Goal: Task Accomplishment & Management: Manage account settings

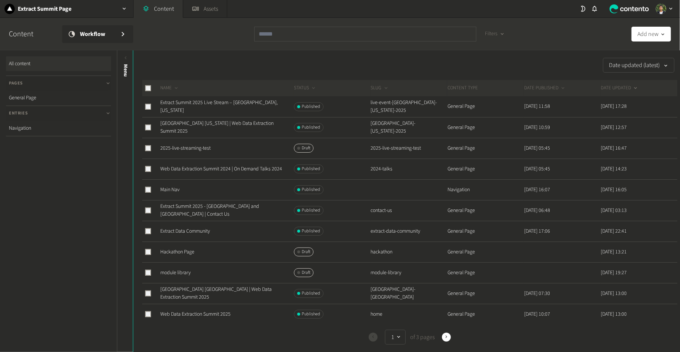
click at [403, 61] on div "Date updated (latest)" at bounding box center [405, 65] width 544 height 15
click at [233, 126] on link "Austin Texas | Web Data Extraction Summit 2025" at bounding box center [216, 127] width 113 height 15
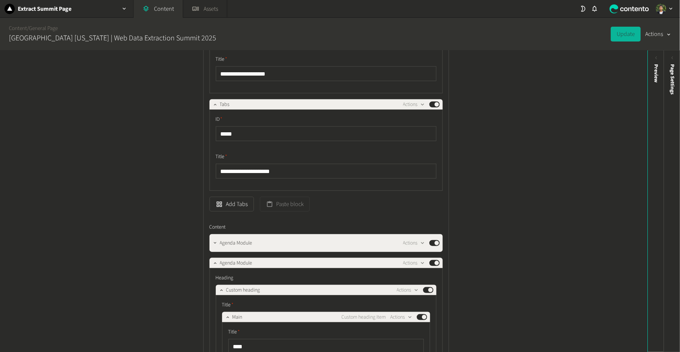
scroll to position [244, 0]
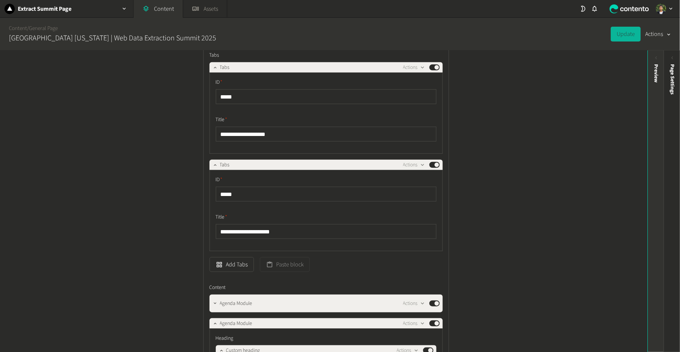
click at [652, 67] on div "Preview" at bounding box center [656, 73] width 8 height 19
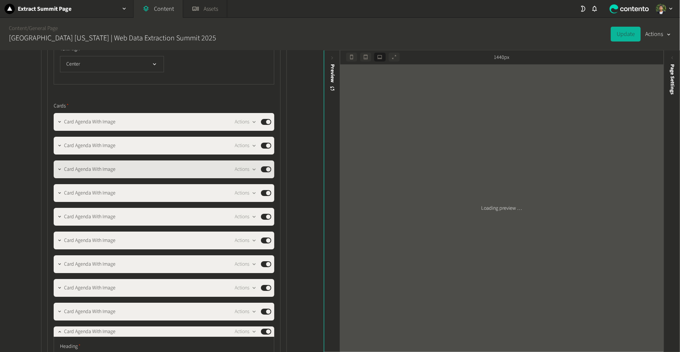
scroll to position [1235, 0]
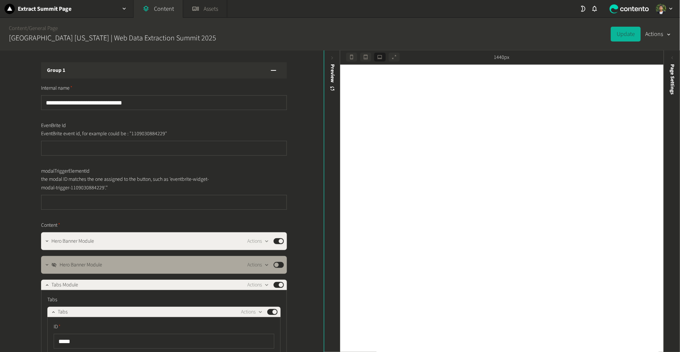
scroll to position [1235, 0]
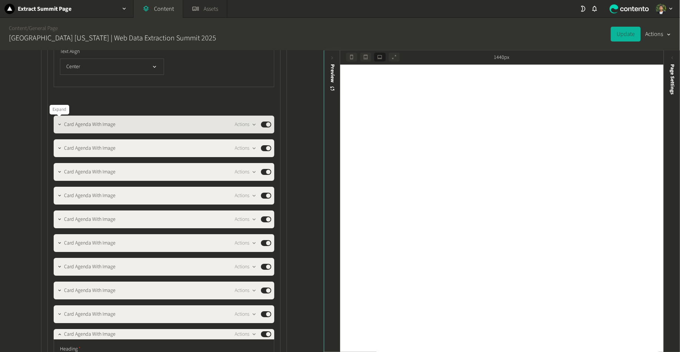
click at [61, 126] on button "button" at bounding box center [59, 123] width 9 height 9
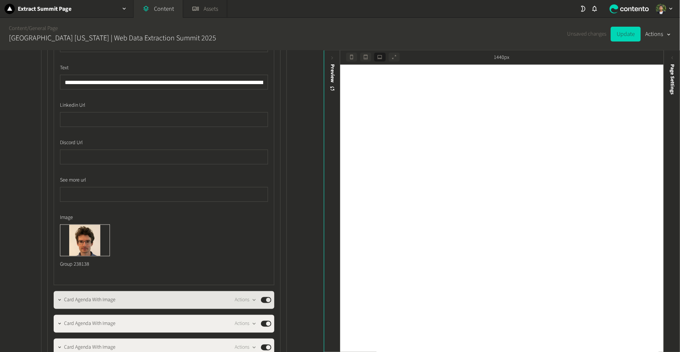
scroll to position [1827, 0]
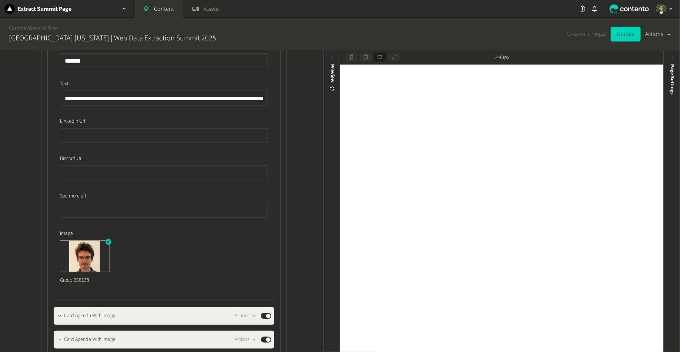
click at [107, 240] on icon "button" at bounding box center [107, 241] width 5 height 5
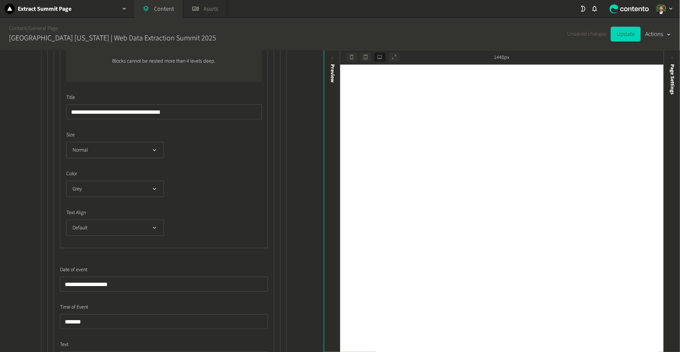
scroll to position [1543, 0]
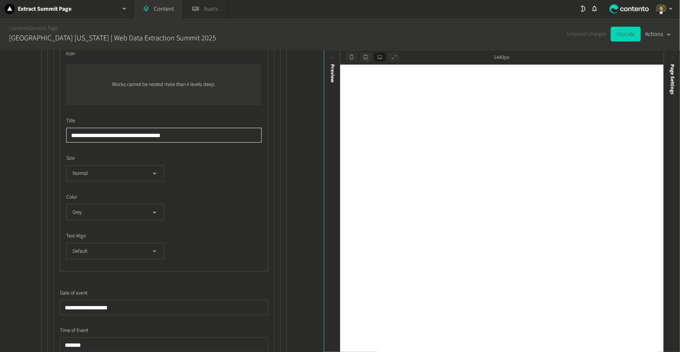
drag, startPoint x: 120, startPoint y: 133, endPoint x: 55, endPoint y: 132, distance: 65.1
click at [55, 132] on div "**********" at bounding box center [164, 184] width 221 height 733
paste input "text"
drag, startPoint x: 137, startPoint y: 133, endPoint x: 107, endPoint y: 133, distance: 29.6
click at [107, 133] on input "**********" at bounding box center [163, 135] width 195 height 15
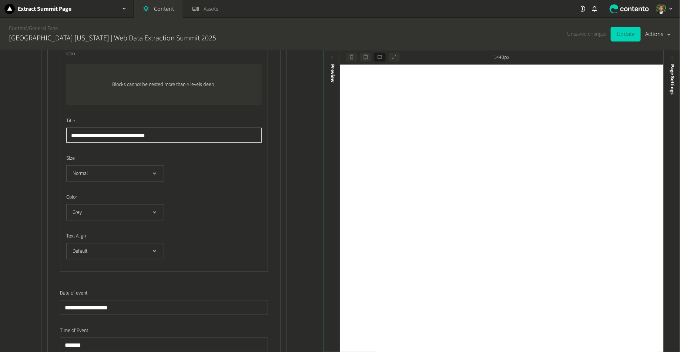
paste input "**********"
click at [167, 135] on input "**********" at bounding box center [163, 135] width 195 height 15
click at [206, 135] on input "**********" at bounding box center [163, 135] width 195 height 15
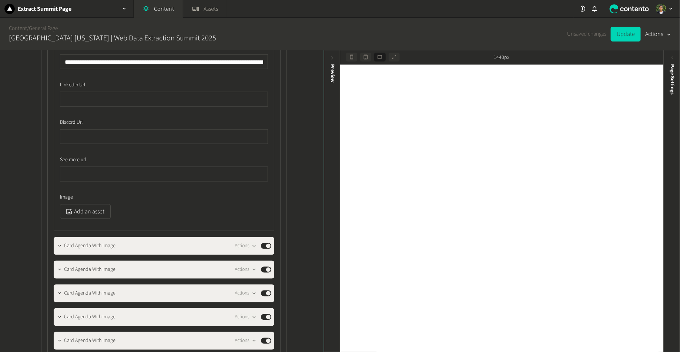
scroll to position [1881, 0]
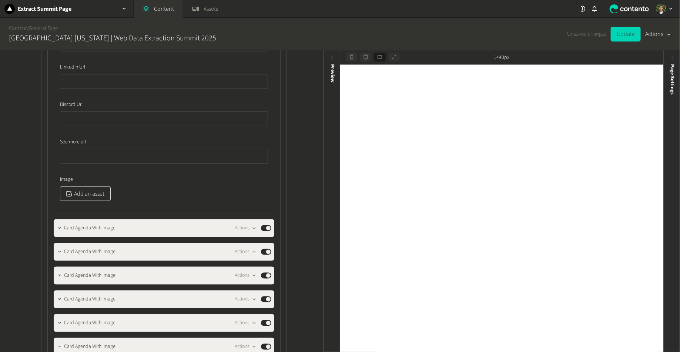
type input "**********"
click at [86, 189] on button "Add an asset" at bounding box center [85, 193] width 51 height 15
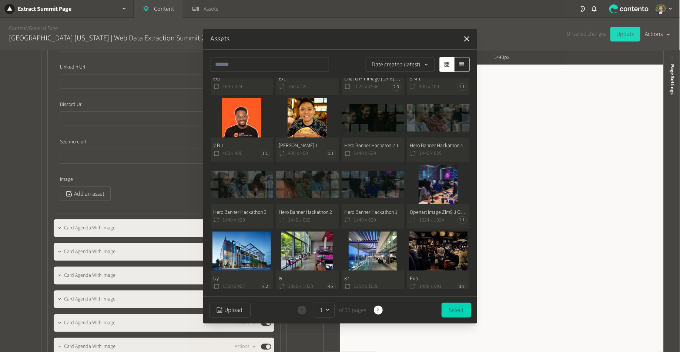
scroll to position [251, 0]
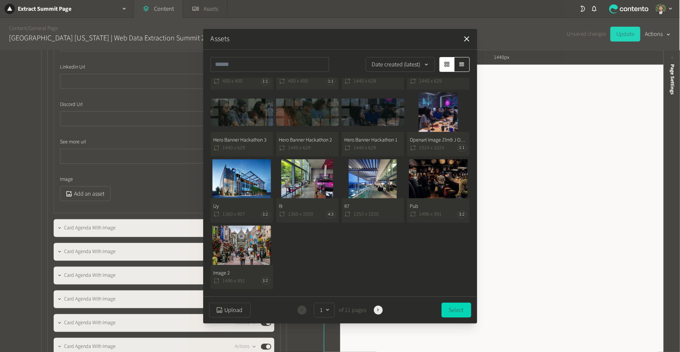
click at [380, 309] on icon "button" at bounding box center [377, 309] width 5 height 5
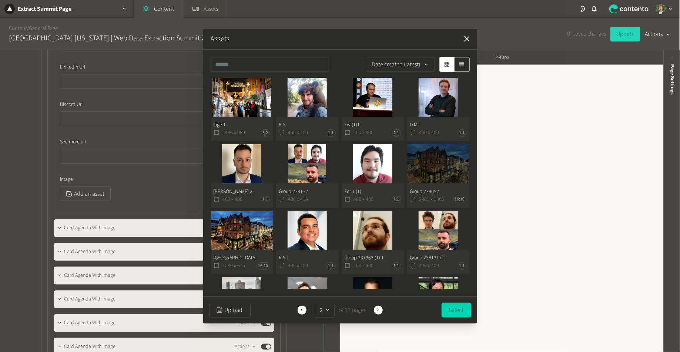
scroll to position [185, 0]
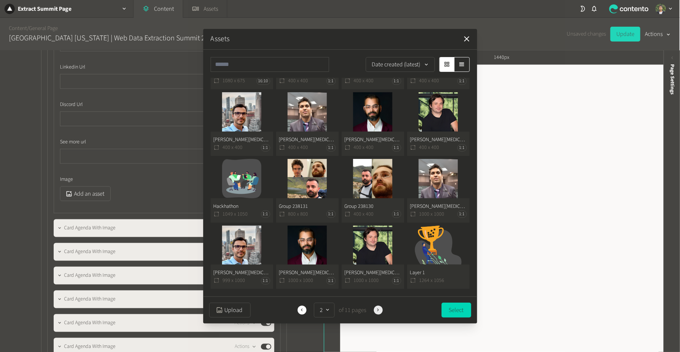
click at [380, 311] on icon "button" at bounding box center [377, 309] width 5 height 5
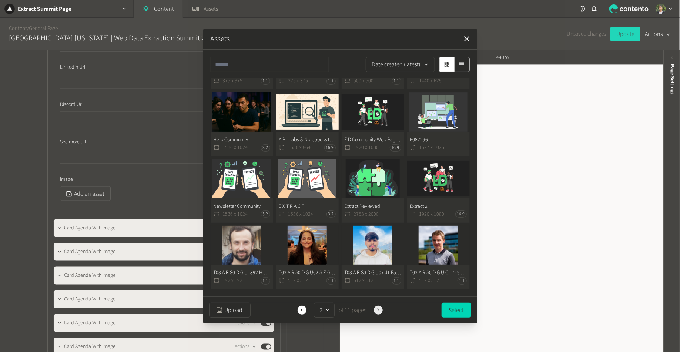
click at [381, 311] on button "Next" at bounding box center [378, 309] width 9 height 9
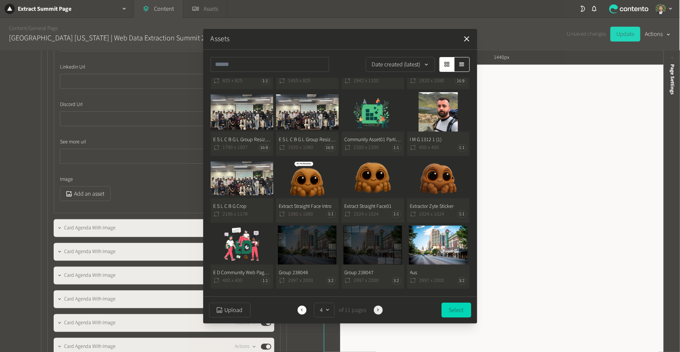
click at [376, 309] on icon "button" at bounding box center [377, 309] width 5 height 5
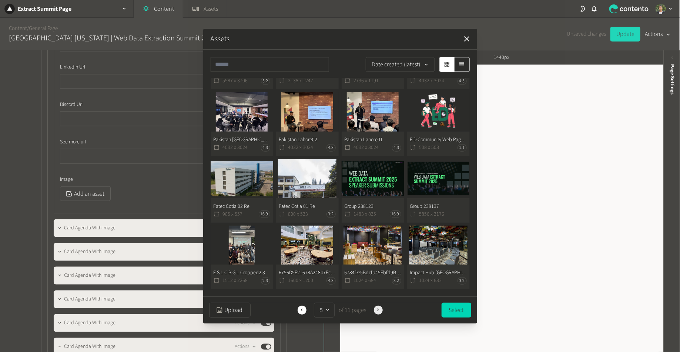
click at [381, 309] on button "Next" at bounding box center [378, 309] width 9 height 9
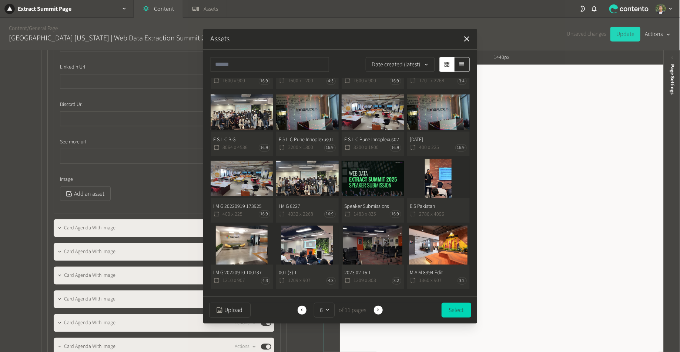
click at [378, 314] on div "Previous 6 of 11 pages Next" at bounding box center [339, 309] width 87 height 15
click at [378, 308] on icon "button" at bounding box center [377, 309] width 5 height 5
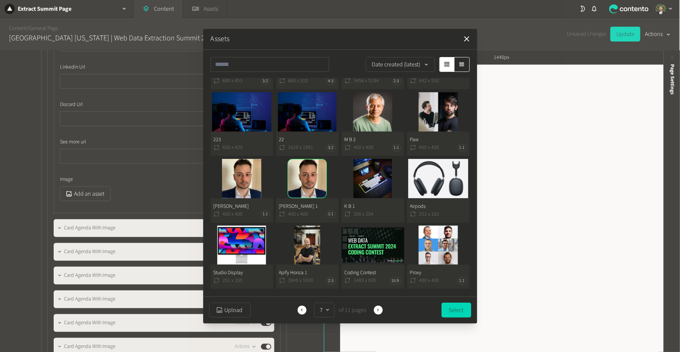
click at [256, 189] on button "Ivan 400 x 400 1:1" at bounding box center [242, 191] width 63 height 64
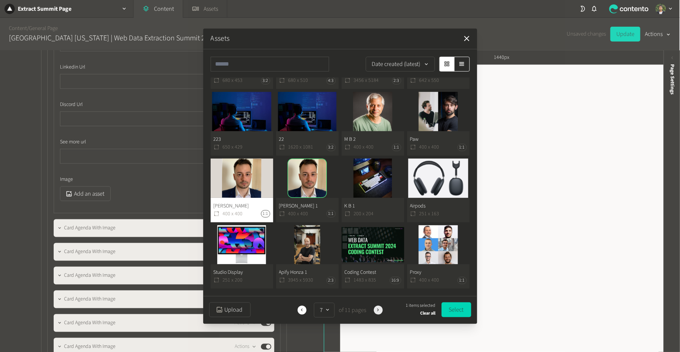
click at [375, 311] on button "Next" at bounding box center [378, 309] width 9 height 9
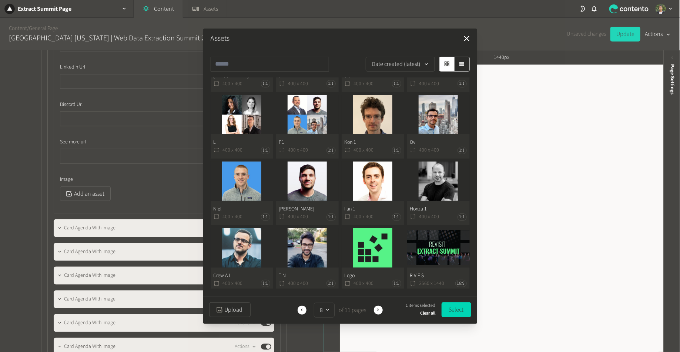
scroll to position [0, 0]
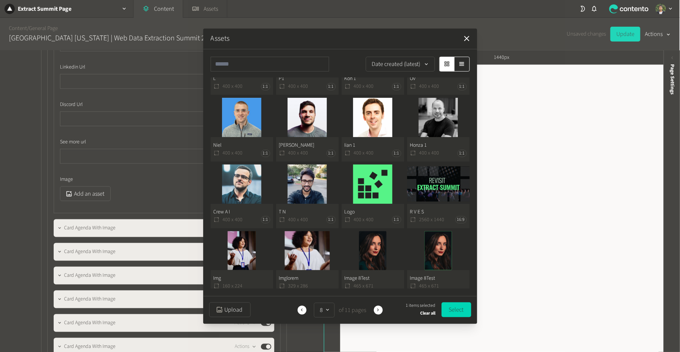
scroll to position [185, 0]
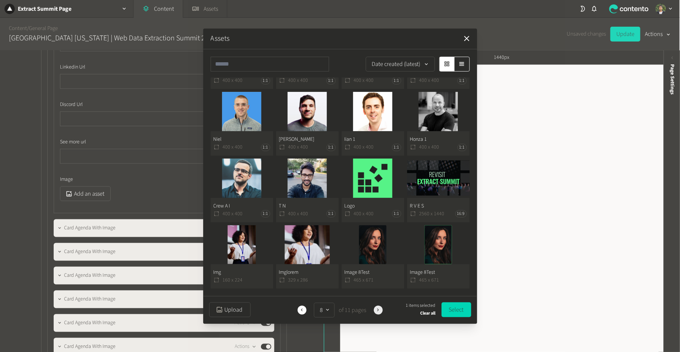
click at [377, 311] on icon "button" at bounding box center [377, 309] width 5 height 5
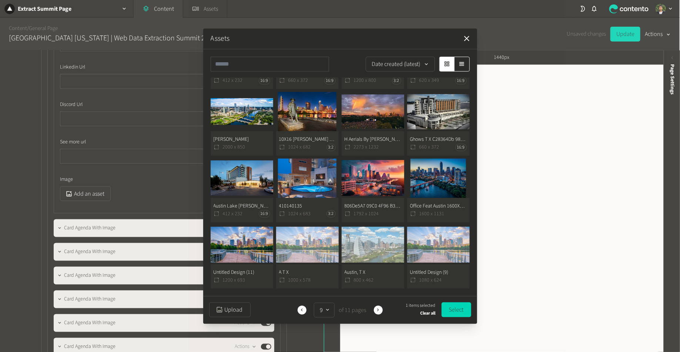
scroll to position [0, 0]
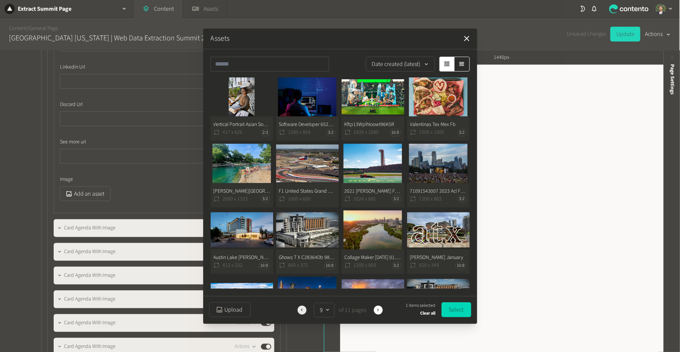
click at [300, 312] on button "Previous" at bounding box center [302, 309] width 9 height 9
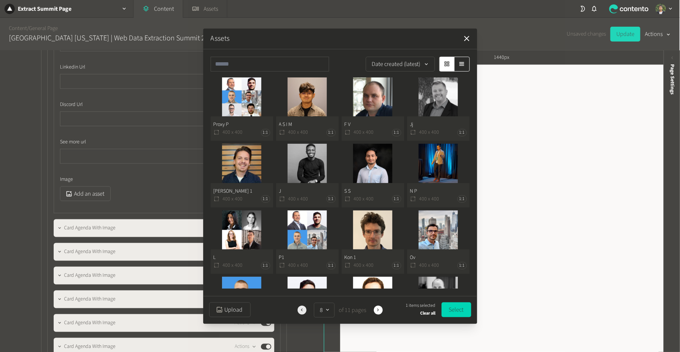
click at [300, 312] on button "Previous" at bounding box center [302, 309] width 9 height 9
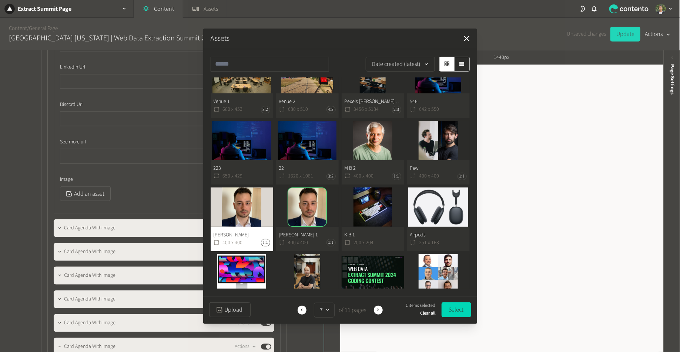
scroll to position [185, 0]
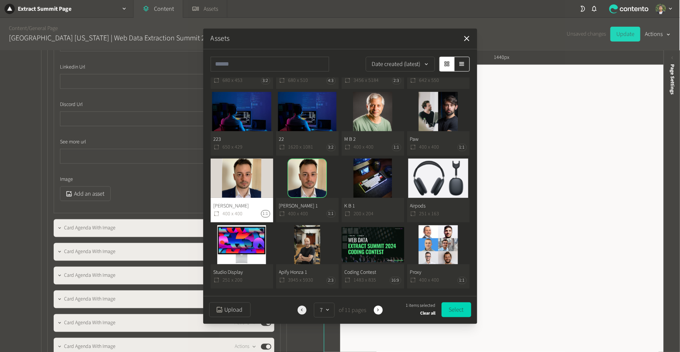
click at [301, 308] on icon "button" at bounding box center [301, 309] width 5 height 5
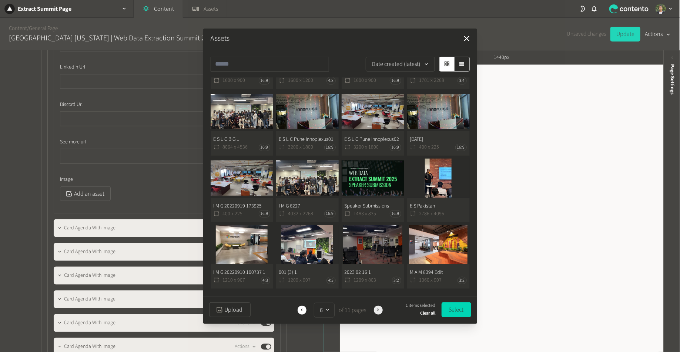
click at [376, 310] on icon "button" at bounding box center [377, 309] width 5 height 5
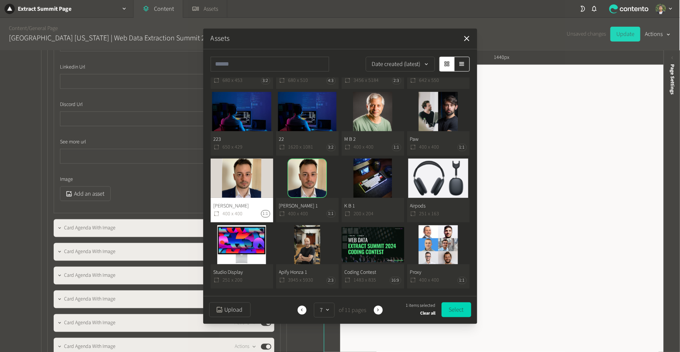
click at [241, 173] on button "Ivan 400 x 400 1:1" at bounding box center [242, 190] width 63 height 64
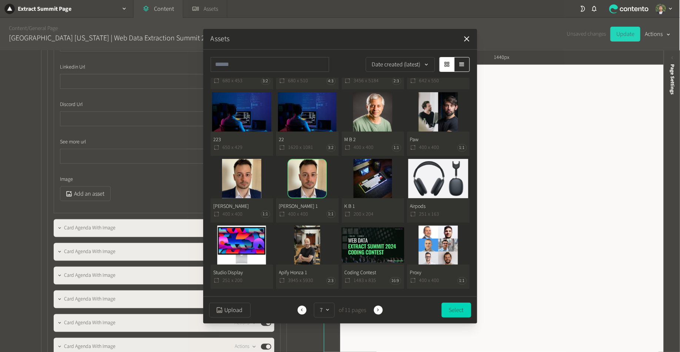
click at [226, 175] on button "Ivan 400 x 400 1:1" at bounding box center [242, 191] width 63 height 64
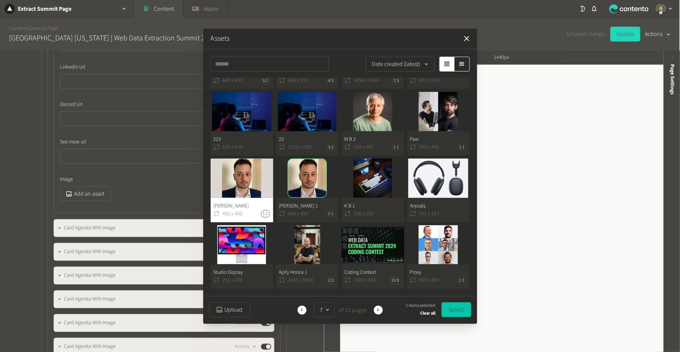
click at [465, 313] on button "Select" at bounding box center [457, 309] width 30 height 15
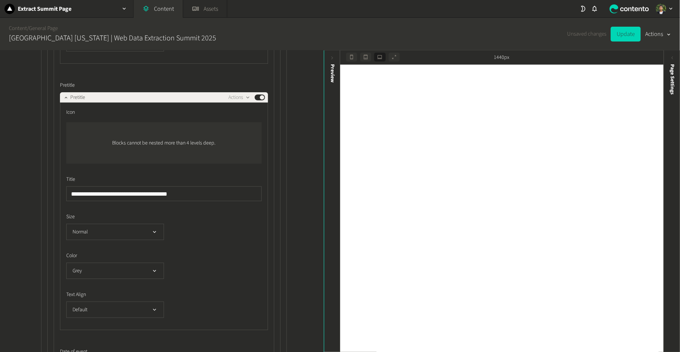
scroll to position [1476, 0]
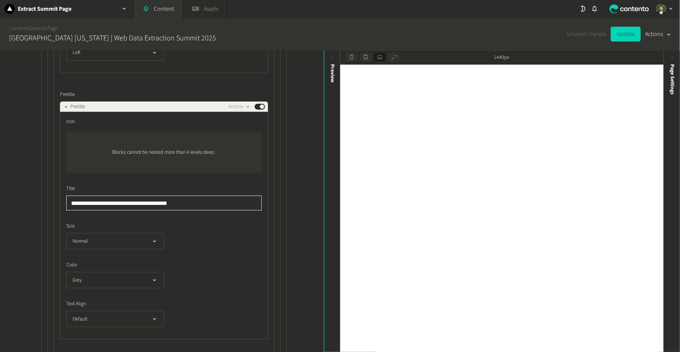
click at [151, 199] on input "**********" at bounding box center [163, 202] width 195 height 15
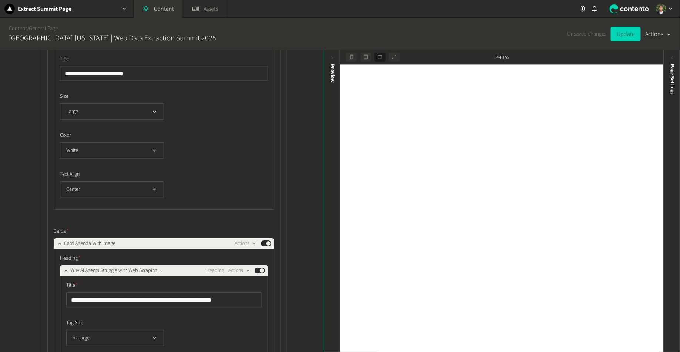
scroll to position [1108, 0]
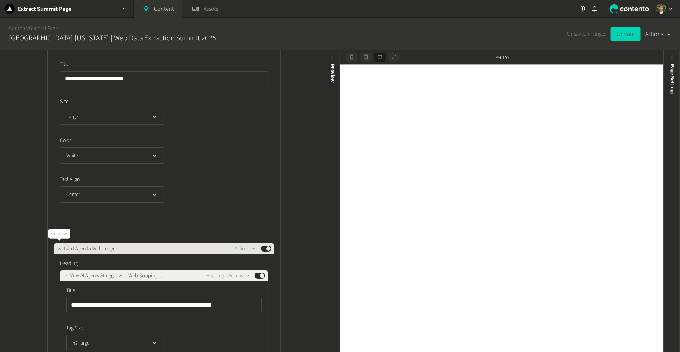
click at [57, 246] on icon "button" at bounding box center [59, 248] width 5 height 5
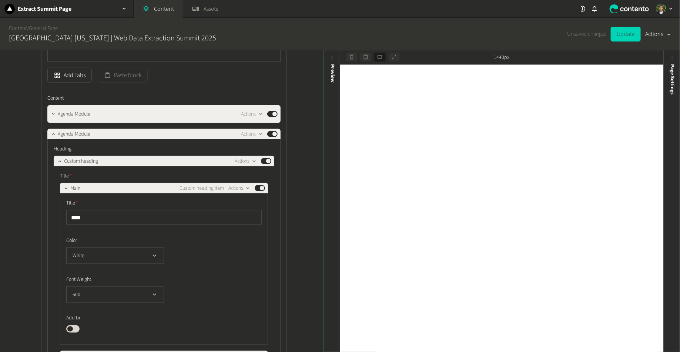
scroll to position [371, 0]
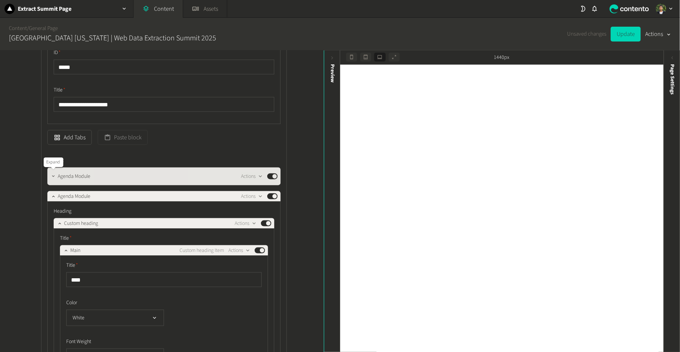
click at [52, 175] on icon "button" at bounding box center [53, 176] width 5 height 5
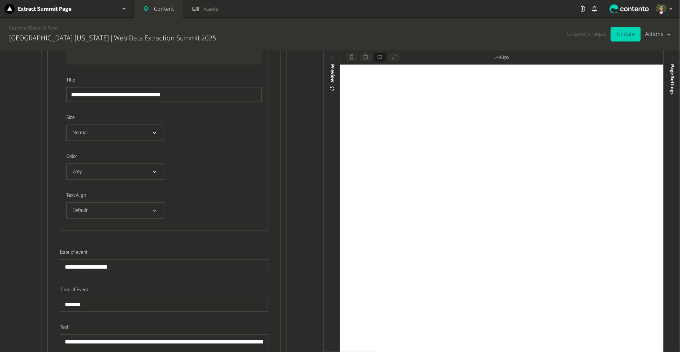
scroll to position [837, 0]
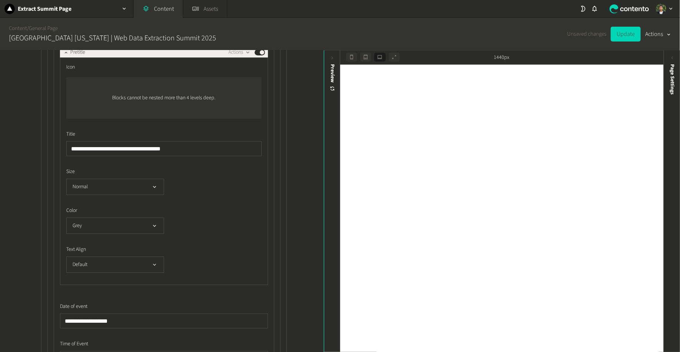
click at [109, 155] on div "**********" at bounding box center [163, 167] width 195 height 209
click at [111, 150] on input "**********" at bounding box center [163, 148] width 195 height 15
paste input "***"
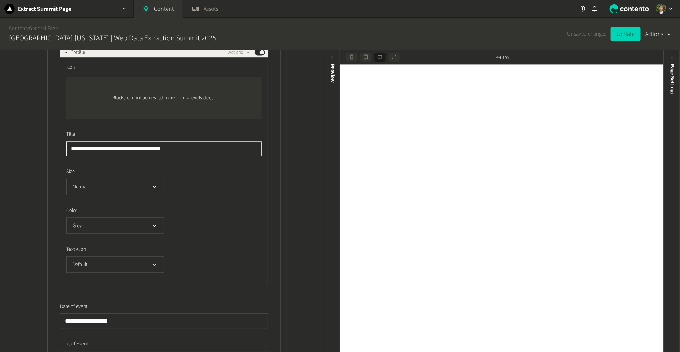
type input "**********"
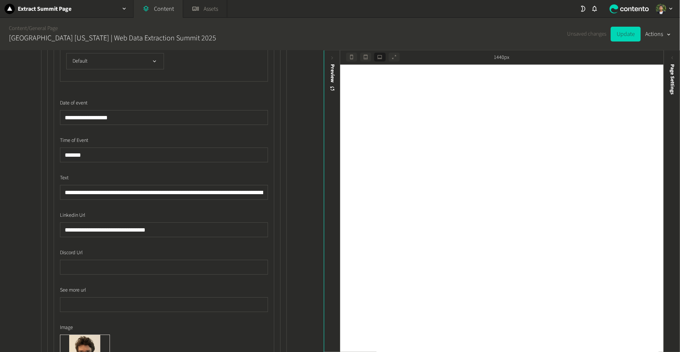
scroll to position [1059, 0]
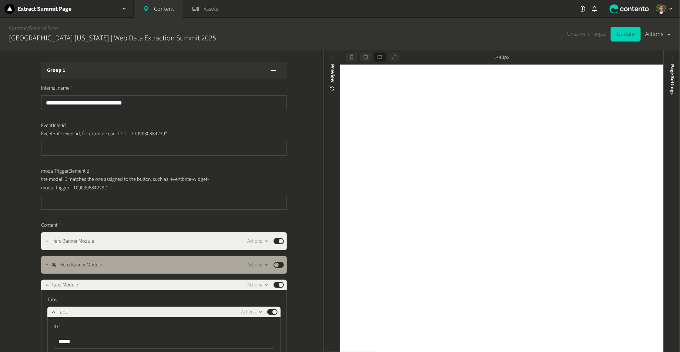
scroll to position [1134, 0]
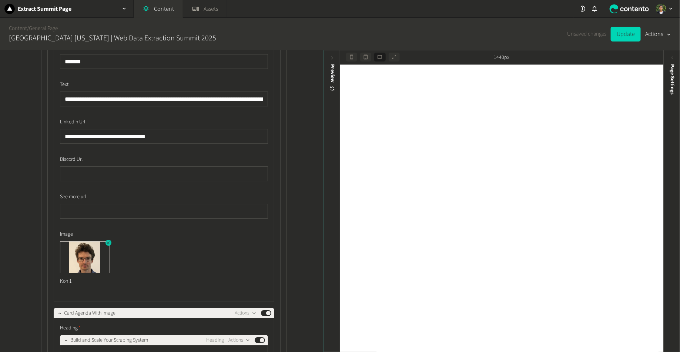
type input "**********"
click at [108, 243] on icon "button" at bounding box center [107, 242] width 5 height 5
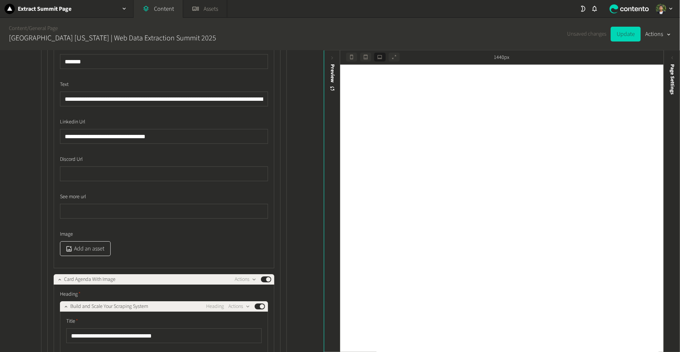
click at [79, 247] on button "Add an asset" at bounding box center [85, 248] width 51 height 15
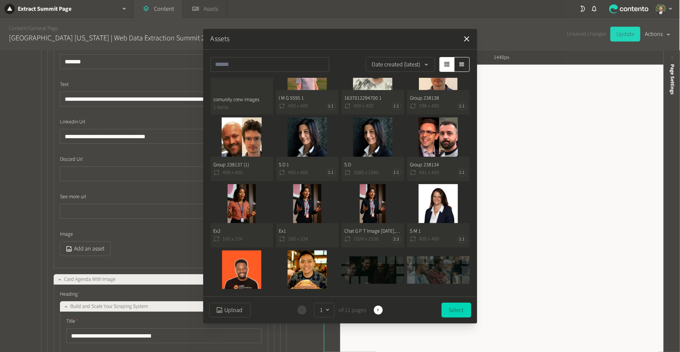
scroll to position [251, 0]
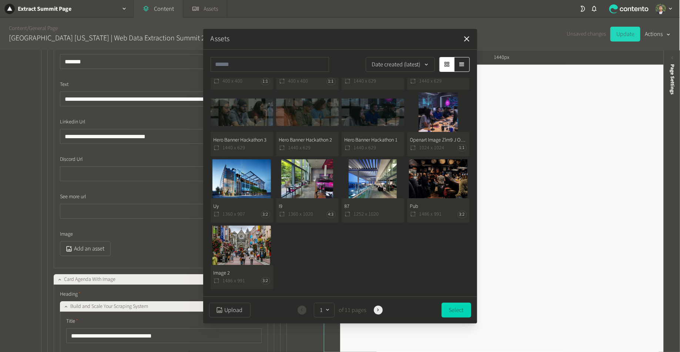
click at [377, 309] on icon "button" at bounding box center [377, 309] width 5 height 5
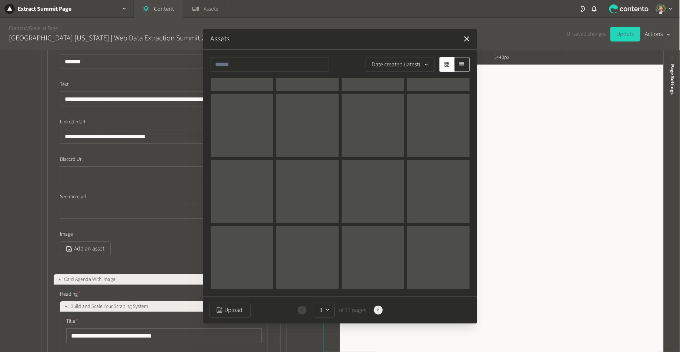
scroll to position [115, 0]
click at [377, 308] on icon "button" at bounding box center [377, 309] width 5 height 5
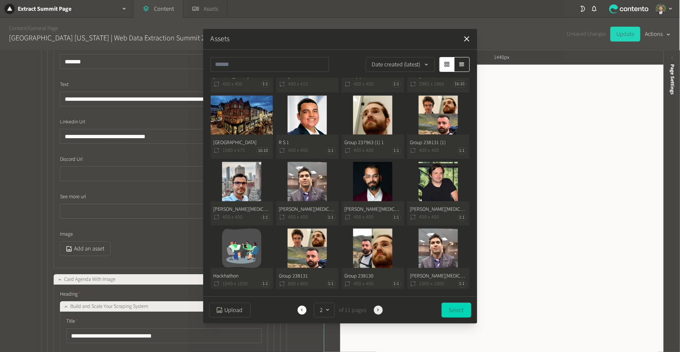
scroll to position [0, 0]
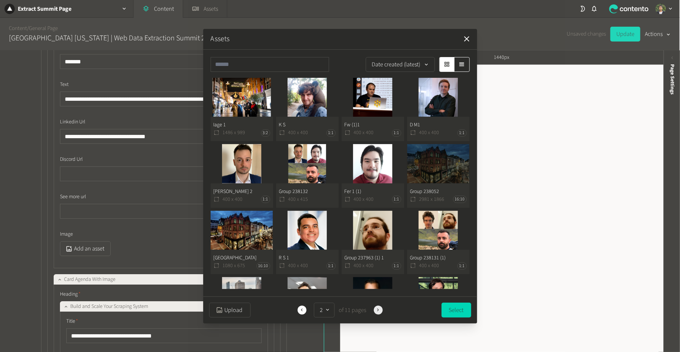
click at [377, 308] on icon "button" at bounding box center [377, 309] width 5 height 5
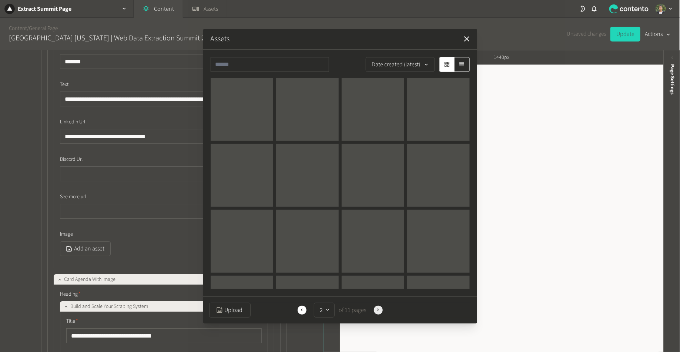
click at [377, 308] on icon "button" at bounding box center [377, 309] width 5 height 5
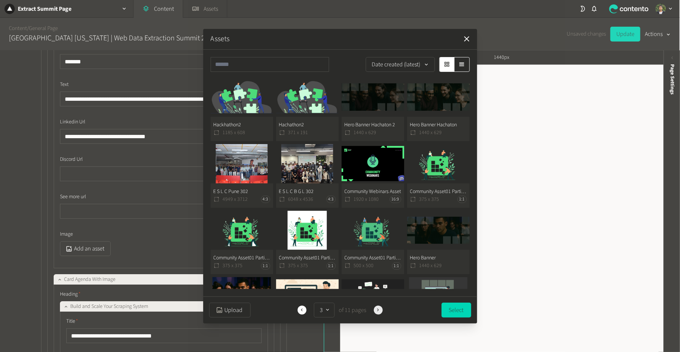
click at [377, 308] on icon "button" at bounding box center [377, 309] width 5 height 5
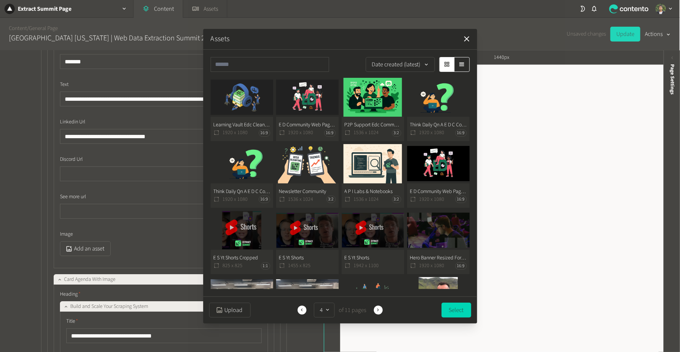
scroll to position [185, 0]
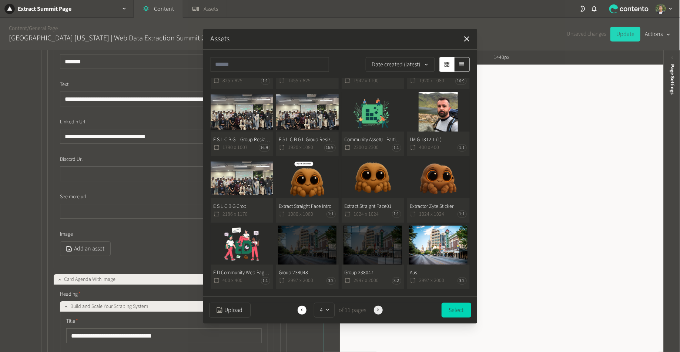
click at [376, 306] on button "Next" at bounding box center [378, 309] width 9 height 9
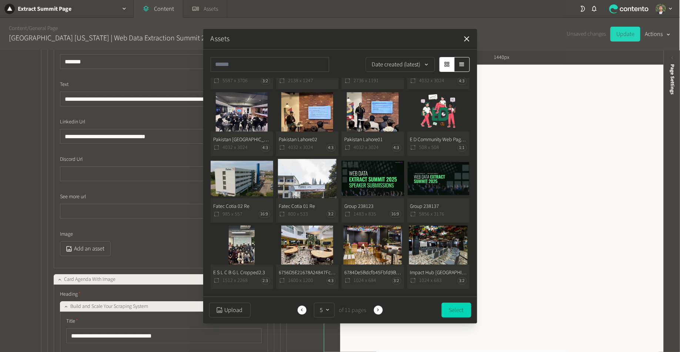
click at [377, 303] on div "Previous 5 of 11 pages Next" at bounding box center [339, 309] width 87 height 15
click at [377, 310] on icon "button" at bounding box center [377, 309] width 5 height 5
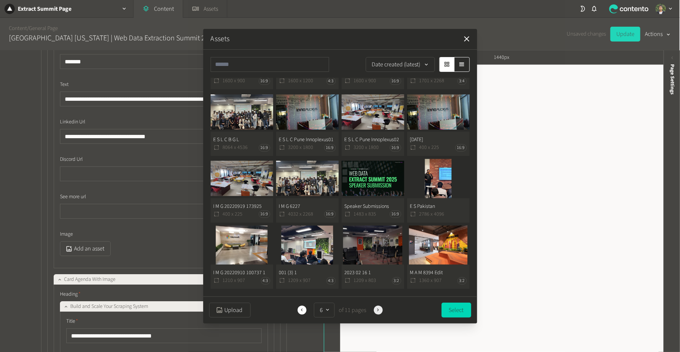
click at [381, 308] on button "Next" at bounding box center [378, 309] width 9 height 9
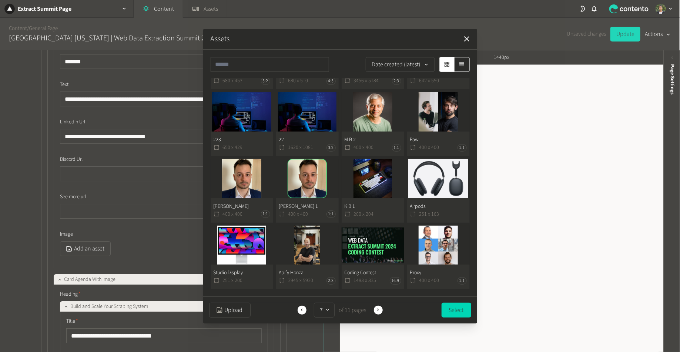
click at [247, 185] on button "Ivan 400 x 400 1:1" at bounding box center [242, 191] width 63 height 64
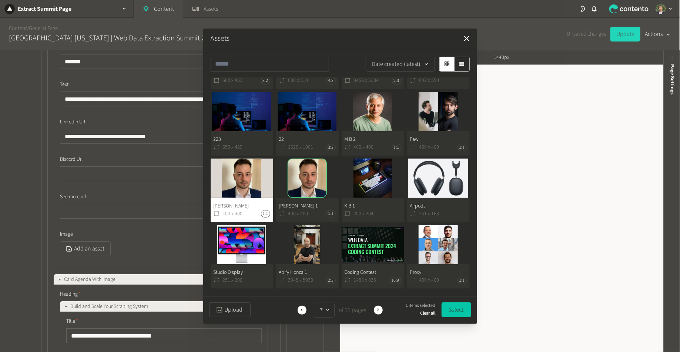
click at [452, 307] on button "Select" at bounding box center [457, 309] width 30 height 15
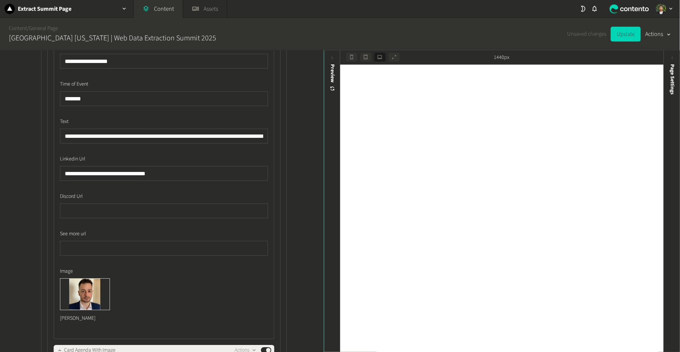
scroll to position [1070, 0]
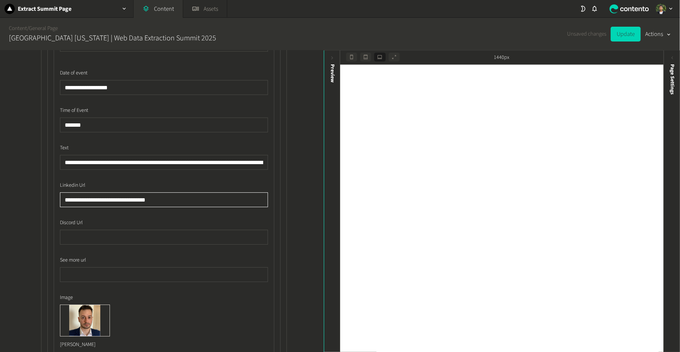
click at [171, 197] on input "**********" at bounding box center [164, 199] width 208 height 15
paste input "*"
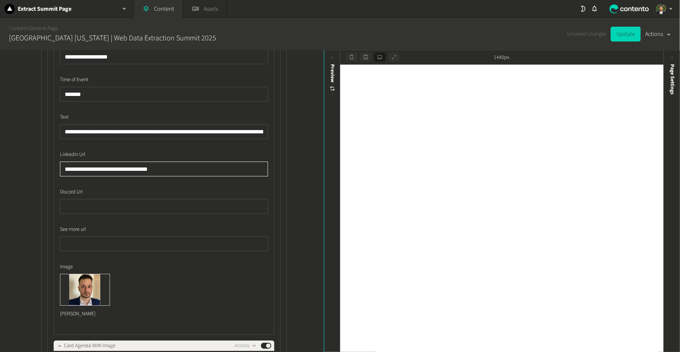
scroll to position [1113, 0]
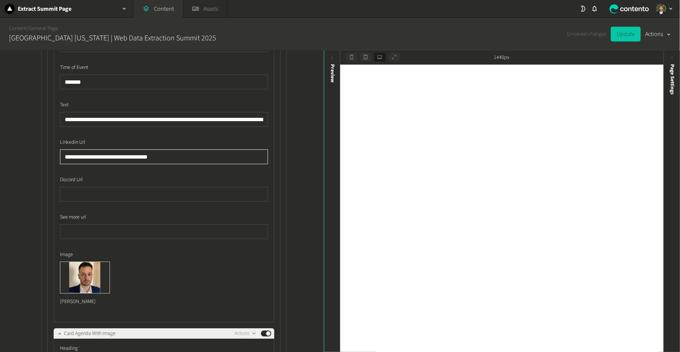
type input "**********"
click at [628, 37] on button "Update" at bounding box center [626, 34] width 30 height 15
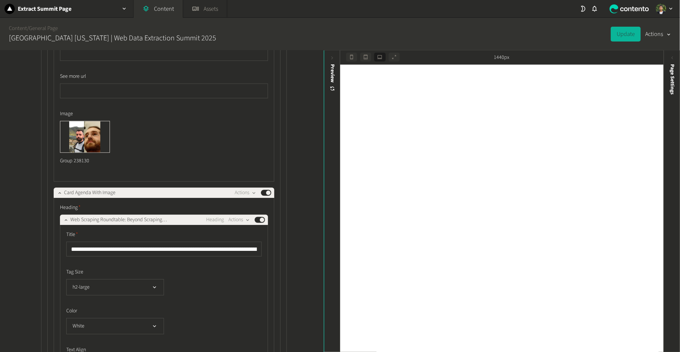
scroll to position [3605, 0]
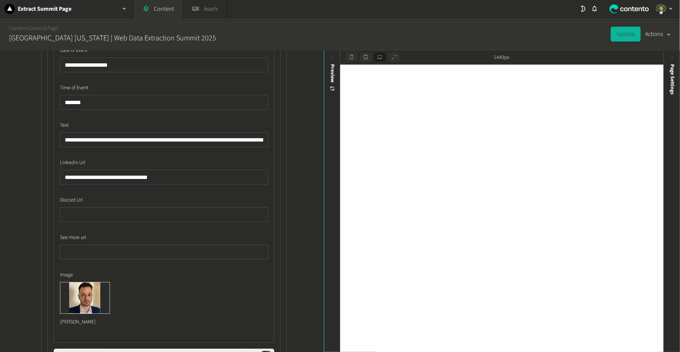
scroll to position [1102, 0]
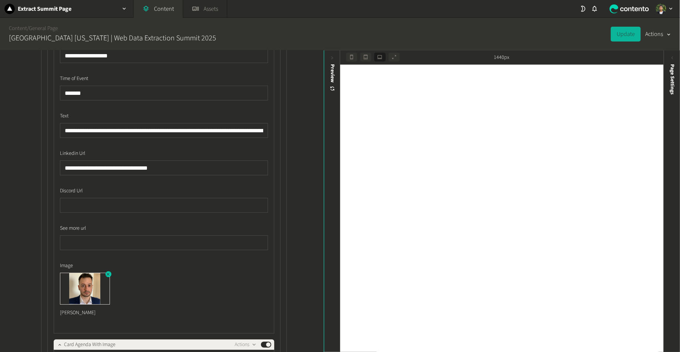
click at [108, 274] on icon "button" at bounding box center [108, 273] width 3 height 3
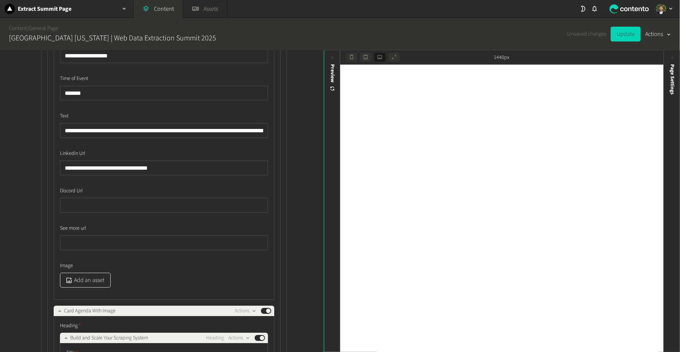
click at [83, 279] on button "Add an asset" at bounding box center [85, 279] width 51 height 15
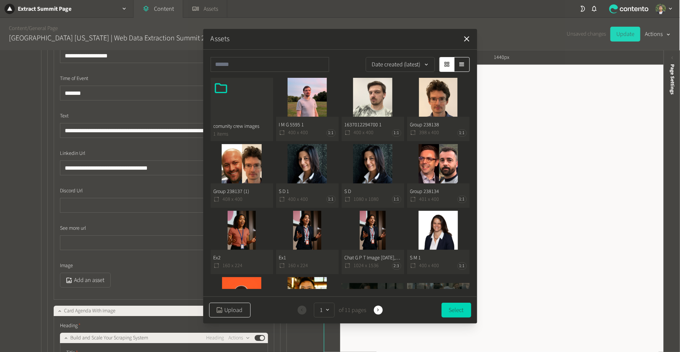
click at [227, 312] on button "Upload" at bounding box center [229, 309] width 41 height 15
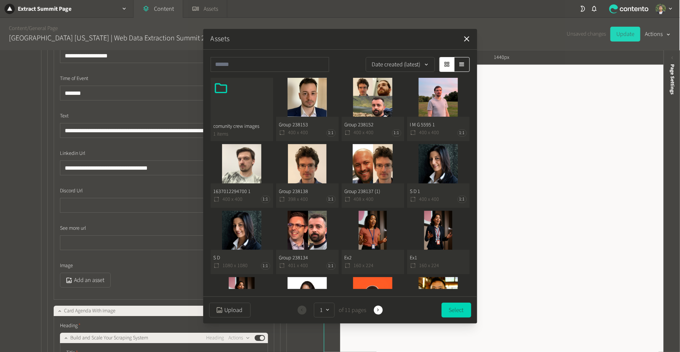
click at [319, 104] on button "Group 238153 400 x 400 1:1" at bounding box center [307, 110] width 63 height 64
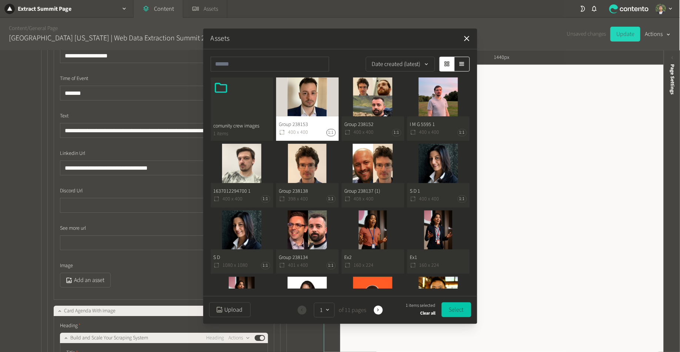
click at [460, 311] on button "Select" at bounding box center [457, 309] width 30 height 15
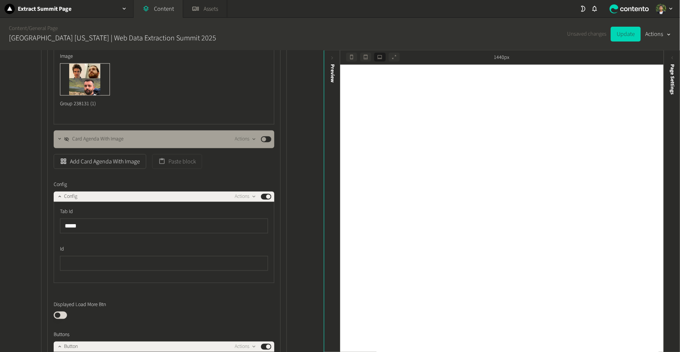
scroll to position [4331, 0]
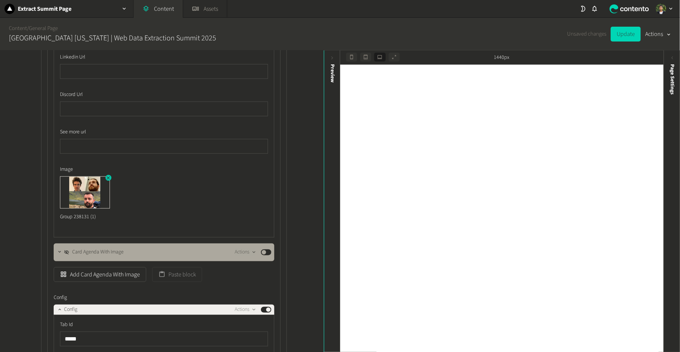
click at [107, 176] on icon "button" at bounding box center [108, 177] width 3 height 3
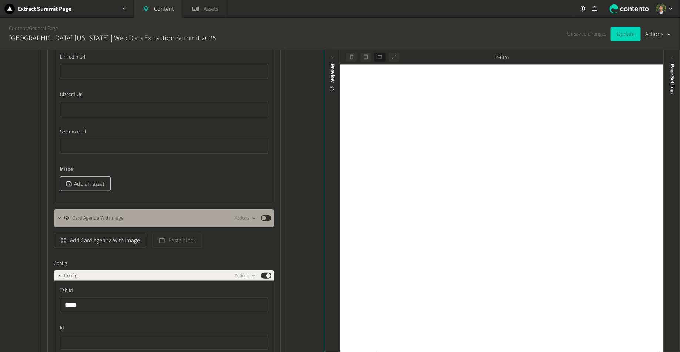
click at [100, 179] on button "Add an asset" at bounding box center [85, 183] width 51 height 15
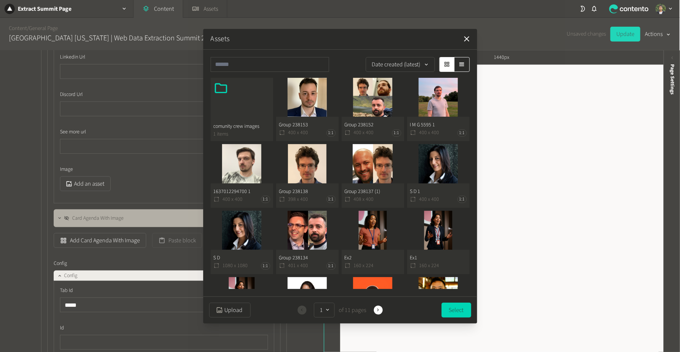
click at [390, 99] on button "Group 238152 400 x 400 1:1" at bounding box center [373, 110] width 63 height 64
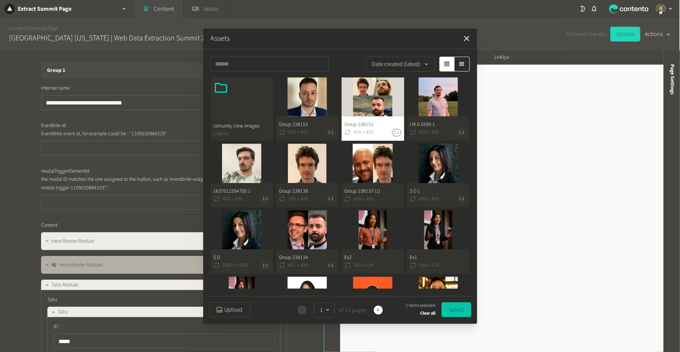
scroll to position [4331, 0]
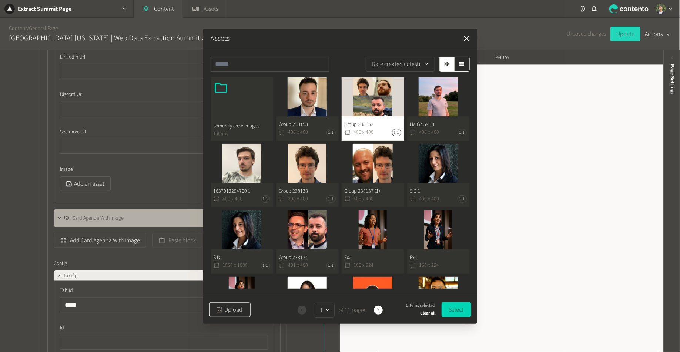
click at [241, 311] on button "Upload" at bounding box center [229, 309] width 41 height 15
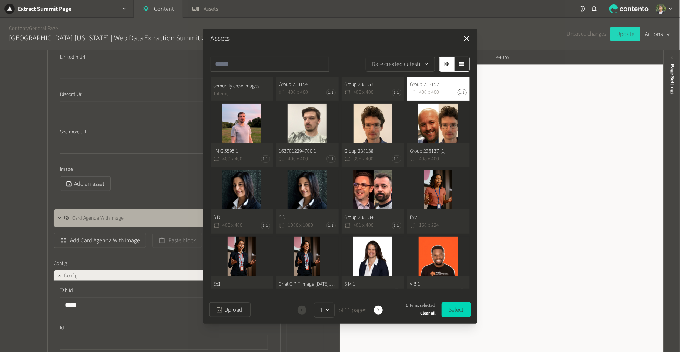
scroll to position [0, 0]
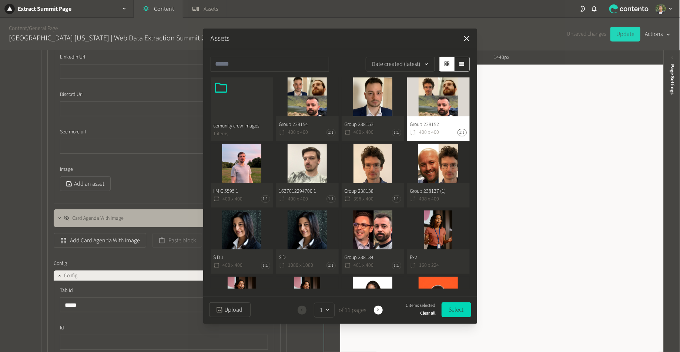
click at [471, 40] on icon "button" at bounding box center [466, 38] width 9 height 9
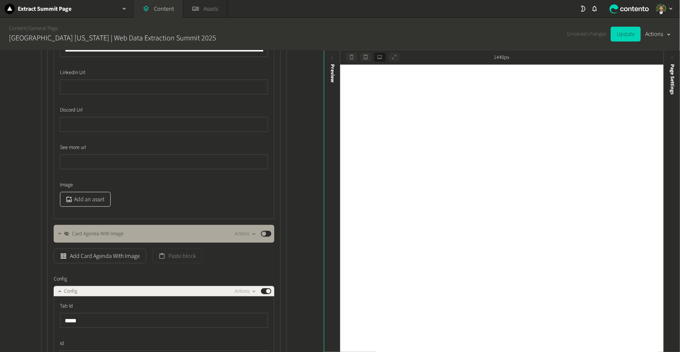
scroll to position [4279, 0]
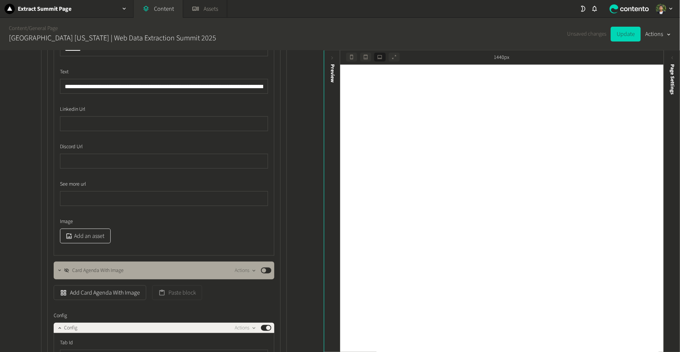
click at [93, 232] on button "Add an asset" at bounding box center [85, 235] width 51 height 15
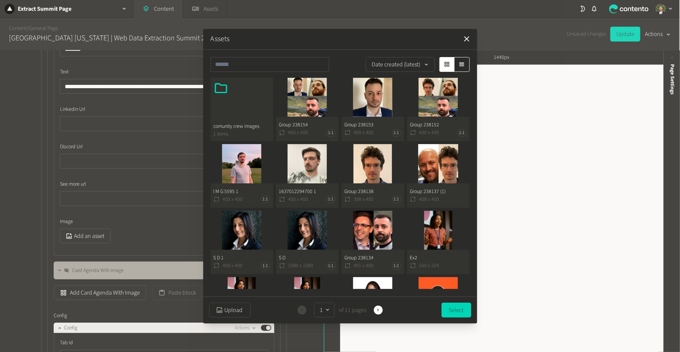
click at [321, 119] on button "Group 238154 400 x 400 1:1" at bounding box center [307, 110] width 63 height 64
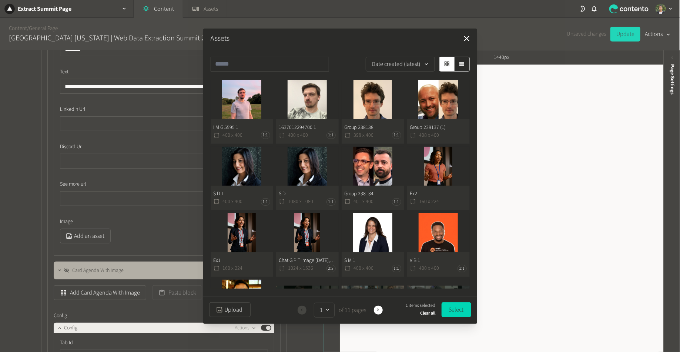
scroll to position [0, 0]
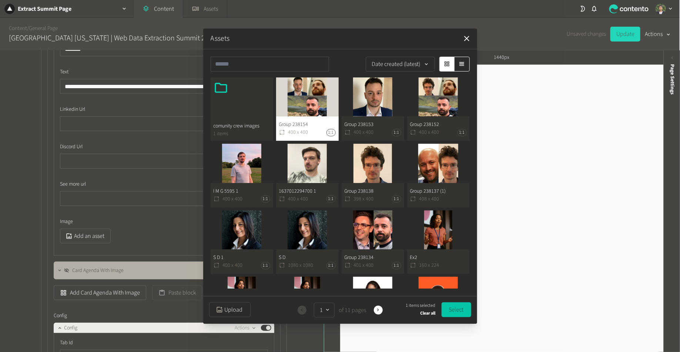
click at [448, 307] on button "Select" at bounding box center [457, 309] width 30 height 15
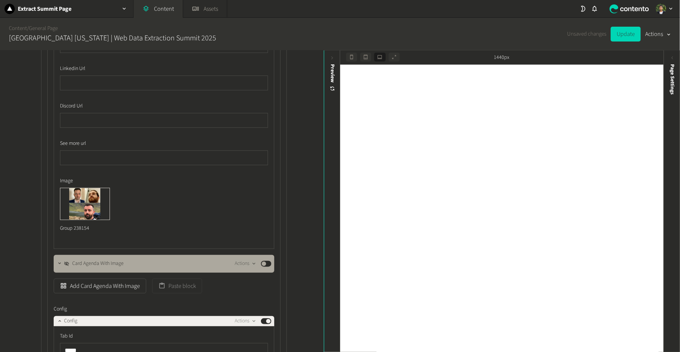
scroll to position [4307, 0]
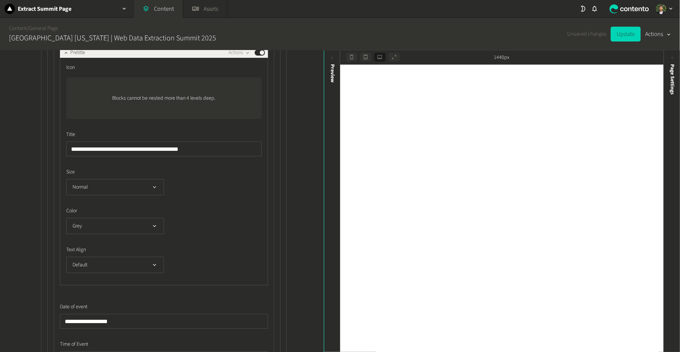
scroll to position [3968, 0]
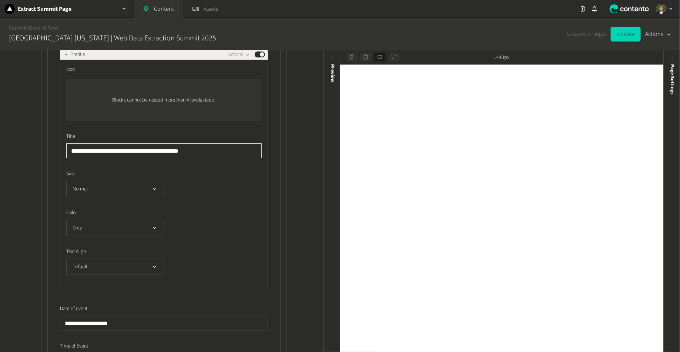
drag, startPoint x: 121, startPoint y: 149, endPoint x: 44, endPoint y: 150, distance: 76.6
paste input "text"
type input "**********"
click at [631, 25] on div "Unsaved changes Update Actions" at bounding box center [619, 34] width 104 height 33
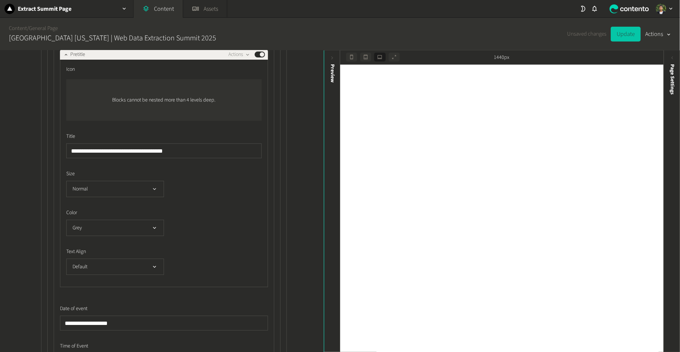
click at [629, 28] on button "Update" at bounding box center [626, 34] width 30 height 15
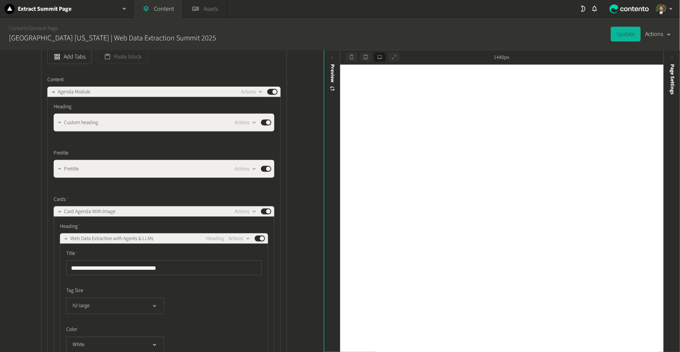
scroll to position [402, 0]
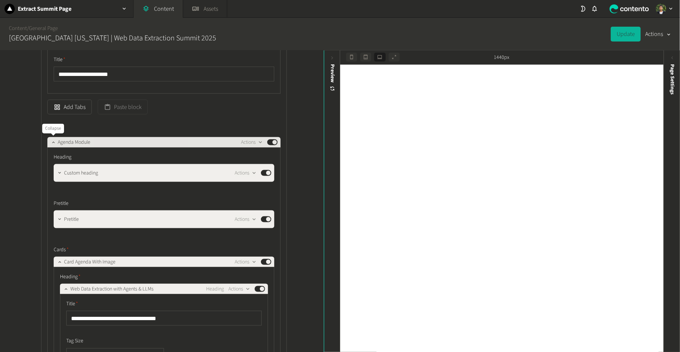
click at [50, 141] on button "button" at bounding box center [53, 141] width 9 height 9
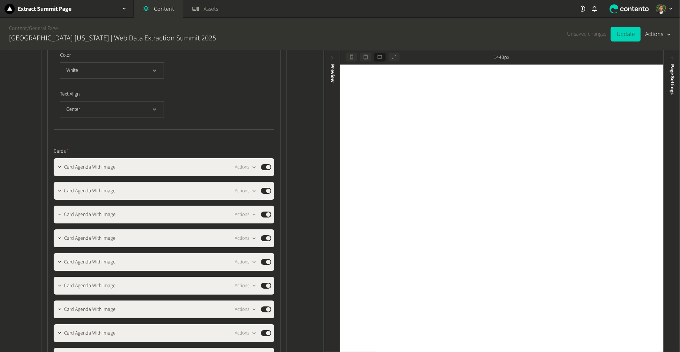
scroll to position [1111, 0]
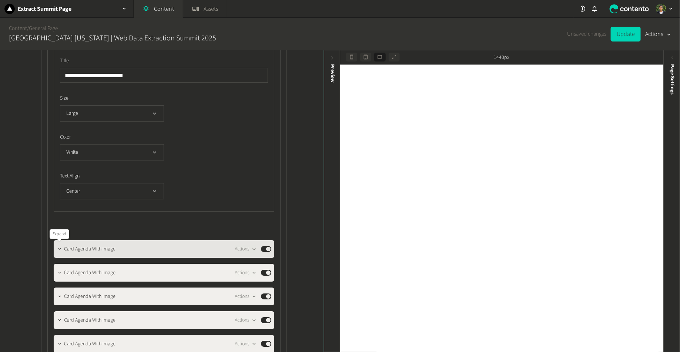
click at [58, 248] on icon "button" at bounding box center [59, 248] width 5 height 5
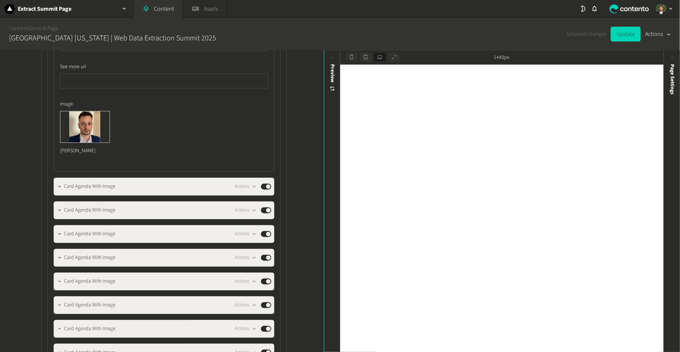
scroll to position [1929, 0]
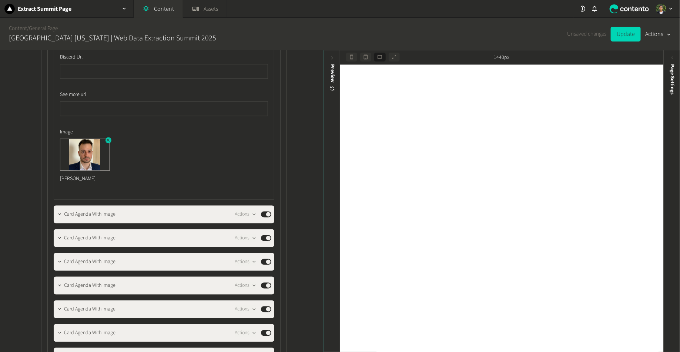
click at [107, 139] on icon "button" at bounding box center [107, 140] width 5 height 5
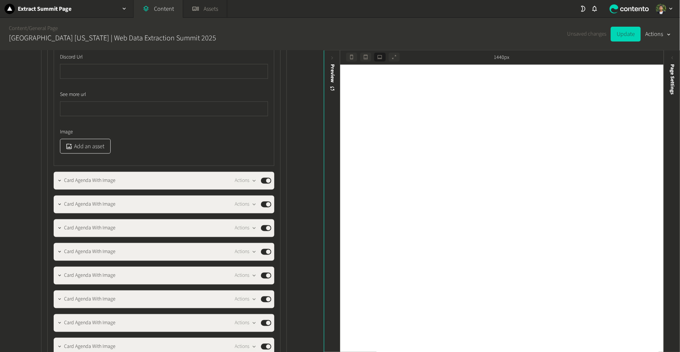
click at [93, 144] on button "Add an asset" at bounding box center [85, 146] width 51 height 15
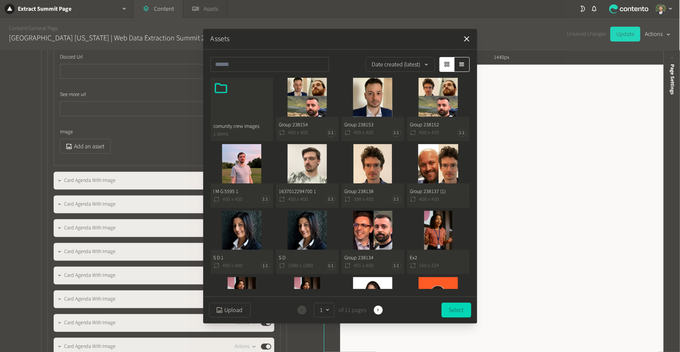
click at [383, 110] on button "Group 238153 400 x 400 1:1" at bounding box center [373, 110] width 63 height 64
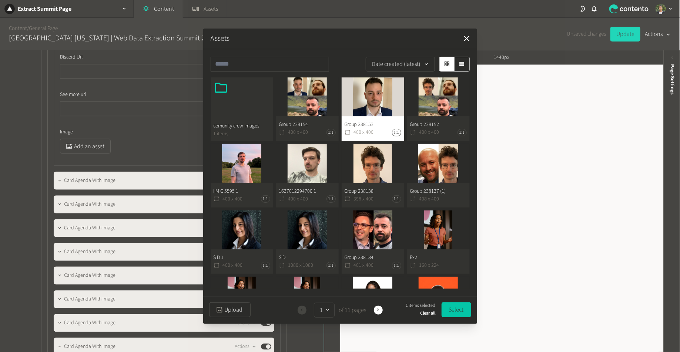
click at [454, 310] on button "Select" at bounding box center [457, 309] width 30 height 15
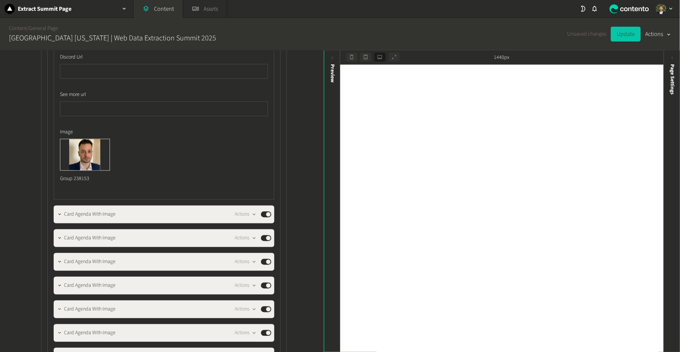
click at [621, 33] on button "Update" at bounding box center [626, 34] width 30 height 15
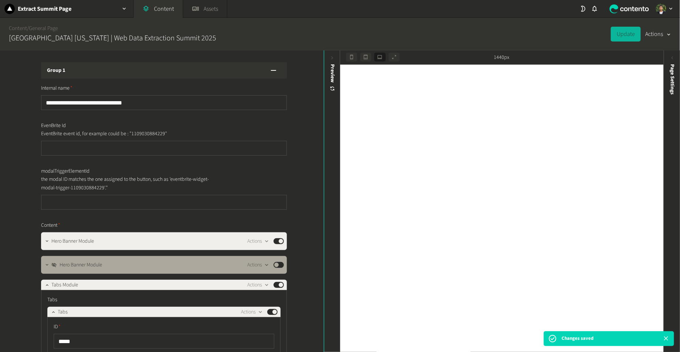
scroll to position [1929, 0]
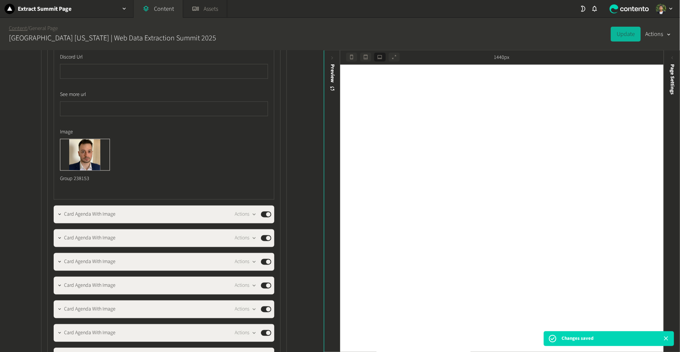
click at [14, 28] on link "Content" at bounding box center [18, 28] width 18 height 8
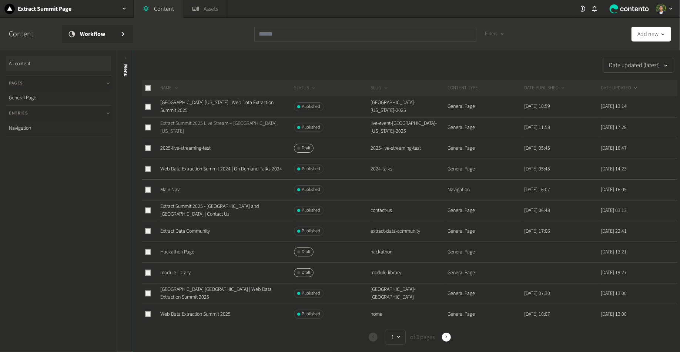
click at [214, 129] on link "Extract Summit 2025 Live Stream – [GEOGRAPHIC_DATA], [US_STATE]" at bounding box center [218, 127] width 117 height 15
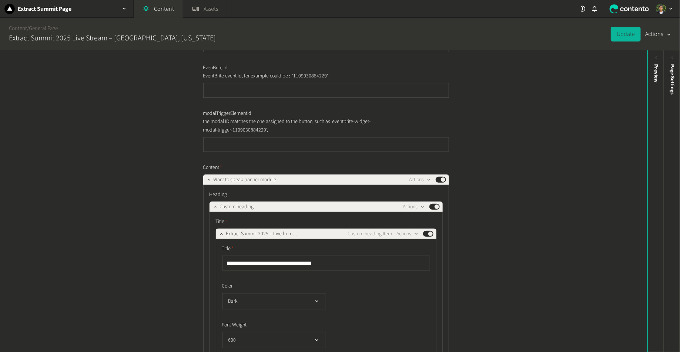
scroll to position [63, 0]
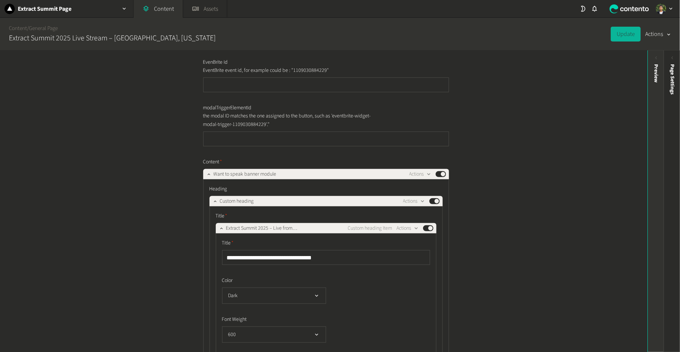
click at [648, 72] on div "Preview" at bounding box center [656, 121] width 16 height 133
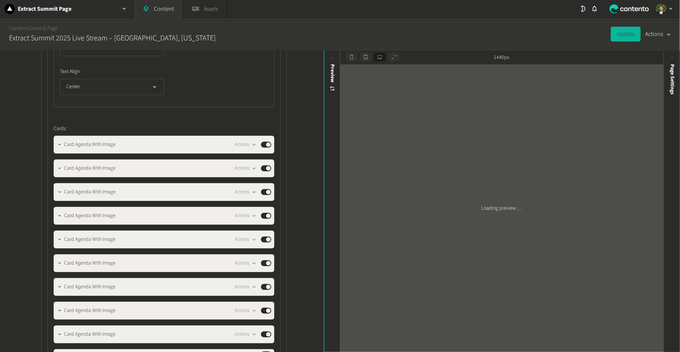
scroll to position [2188, 0]
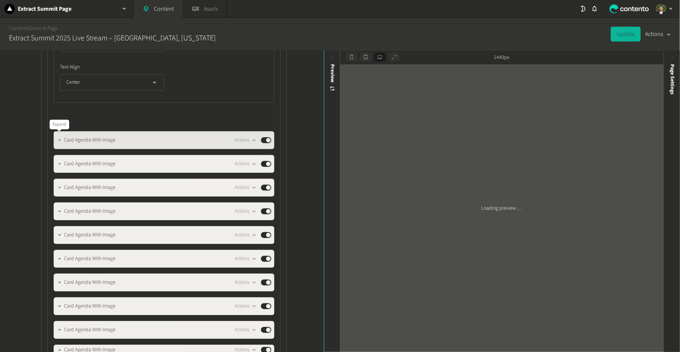
click at [59, 139] on icon "button" at bounding box center [59, 139] width 5 height 5
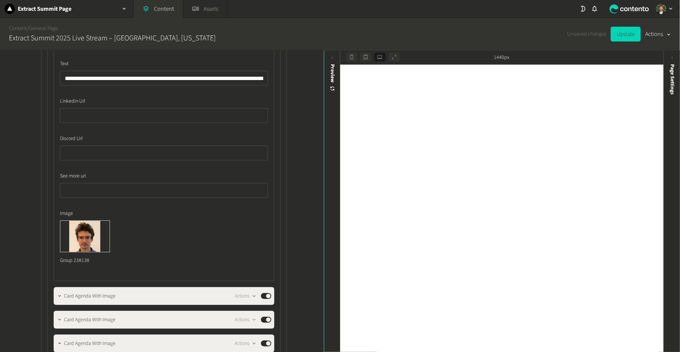
scroll to position [2823, 0]
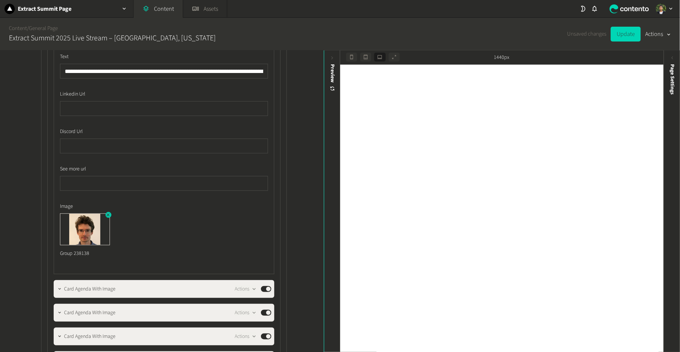
click at [109, 213] on icon "button" at bounding box center [107, 214] width 5 height 5
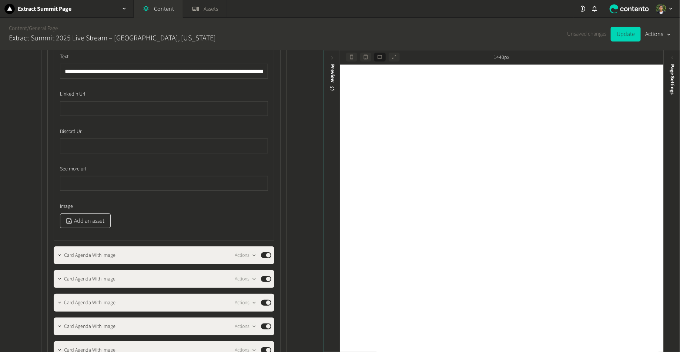
click at [87, 216] on button "Add an asset" at bounding box center [85, 220] width 51 height 15
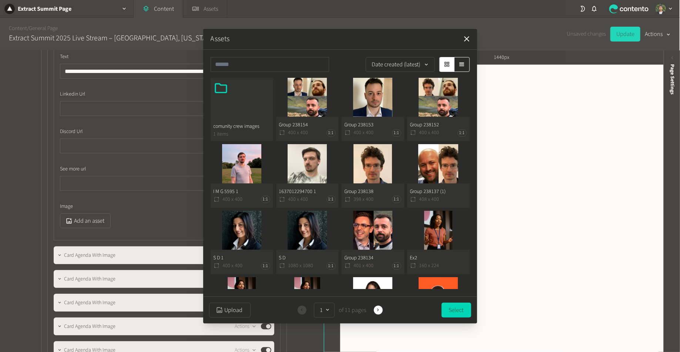
click at [373, 111] on button "Group 238153 400 x 400 1:1" at bounding box center [373, 110] width 63 height 64
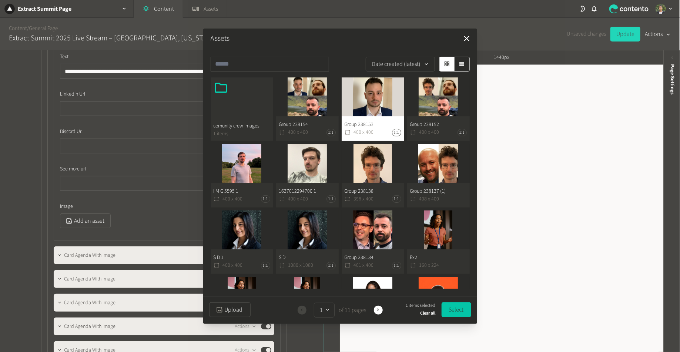
click at [469, 311] on button "Select" at bounding box center [457, 309] width 30 height 15
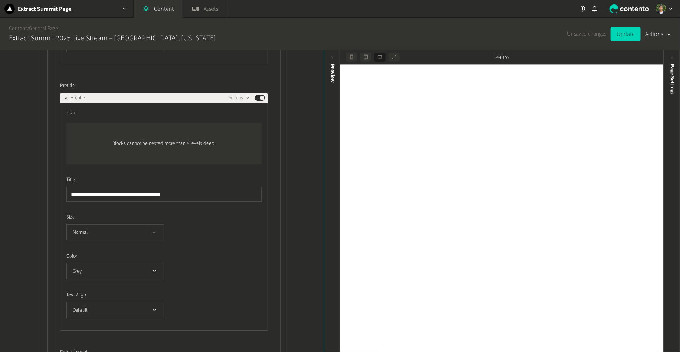
scroll to position [2436, 0]
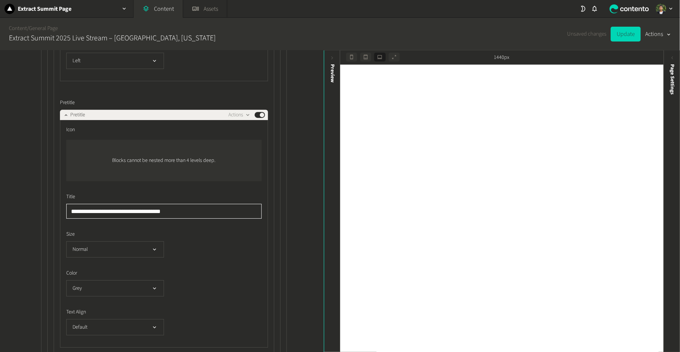
click at [122, 208] on input "**********" at bounding box center [163, 211] width 195 height 15
paste input "**********"
drag, startPoint x: 105, startPoint y: 209, endPoint x: 133, endPoint y: 209, distance: 28.1
click at [133, 209] on input "**********" at bounding box center [163, 211] width 195 height 15
paste input "**********"
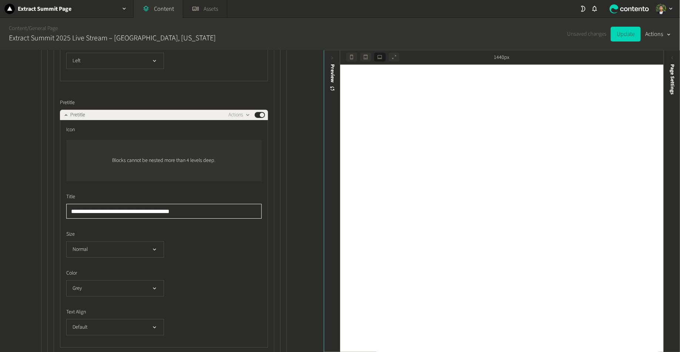
type input "**********"
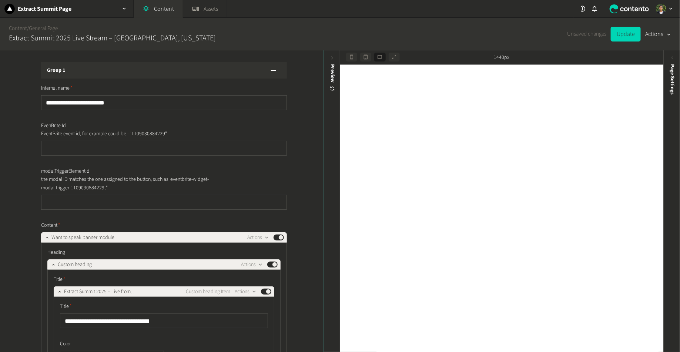
scroll to position [2436, 0]
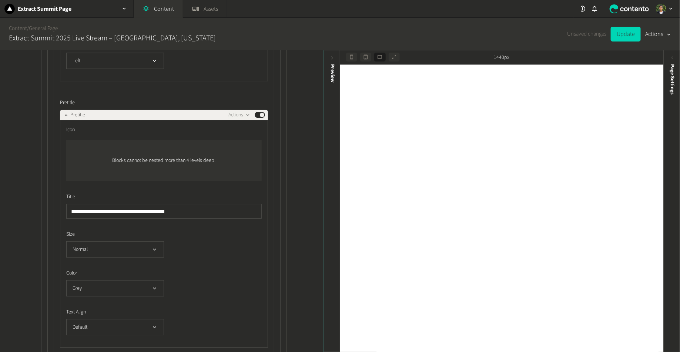
click at [208, 209] on input "**********" at bounding box center [163, 211] width 195 height 15
click at [102, 208] on input "**********" at bounding box center [163, 211] width 195 height 15
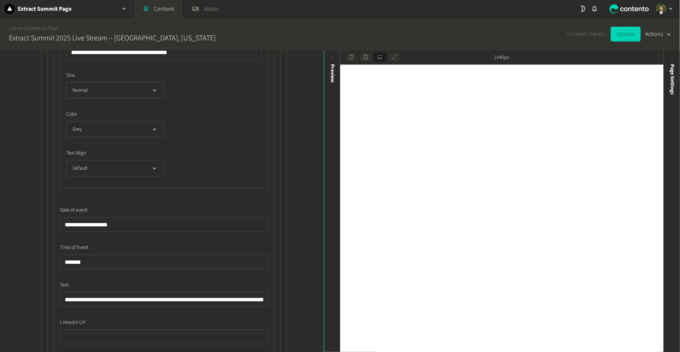
scroll to position [2537, 0]
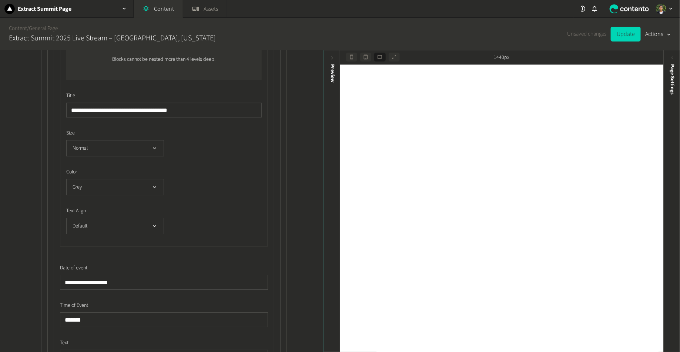
click at [231, 108] on input "**********" at bounding box center [163, 110] width 195 height 15
type input "**********"
click at [620, 37] on button "Update" at bounding box center [626, 34] width 30 height 15
